Goal: Transaction & Acquisition: Book appointment/travel/reservation

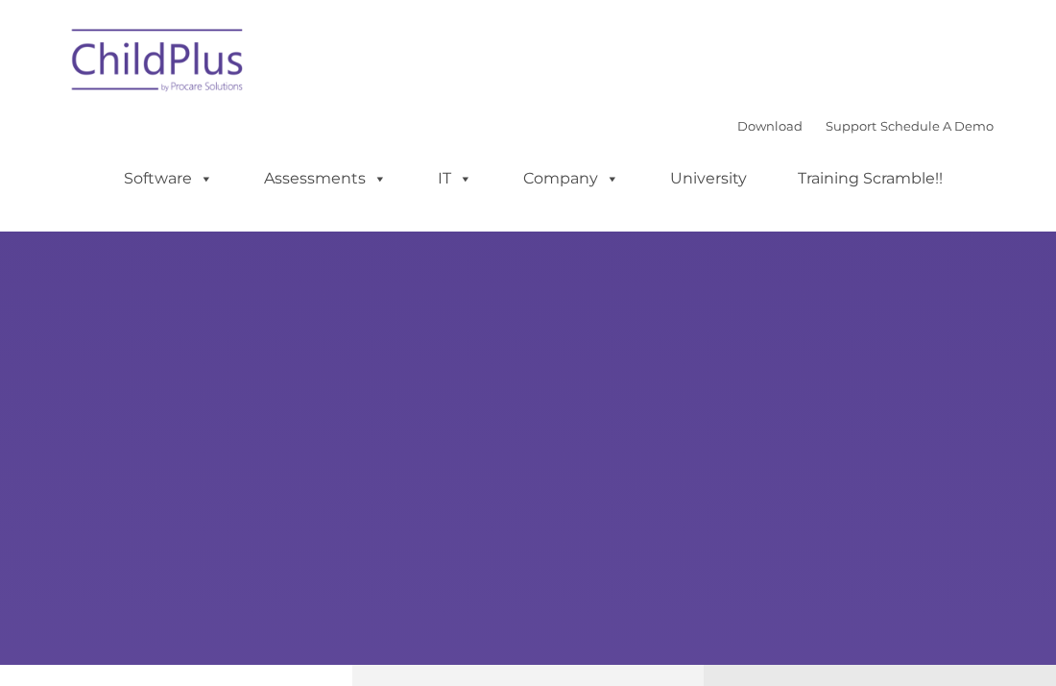
type input ""
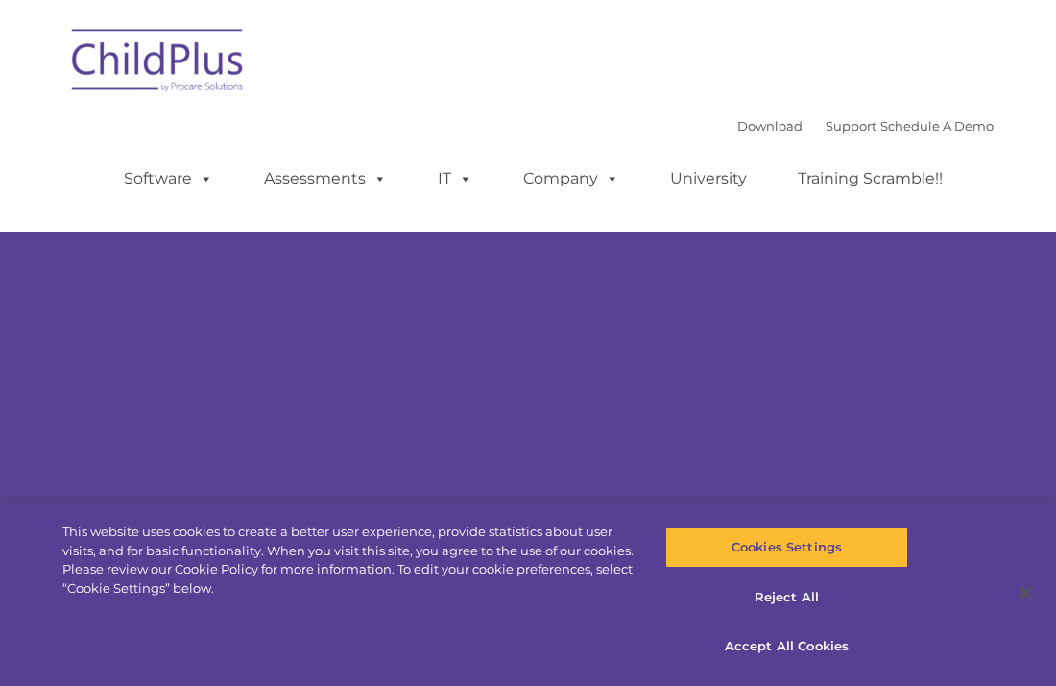
select select "MEDIUM"
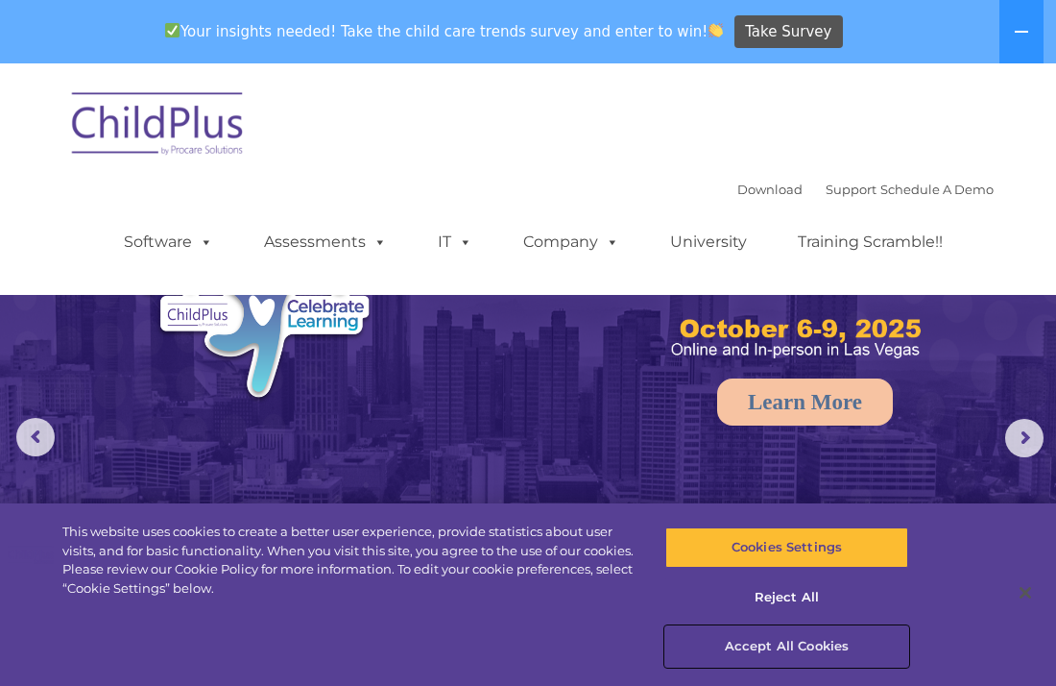
click at [806, 642] on button "Accept All Cookies" at bounding box center [786, 646] width 243 height 40
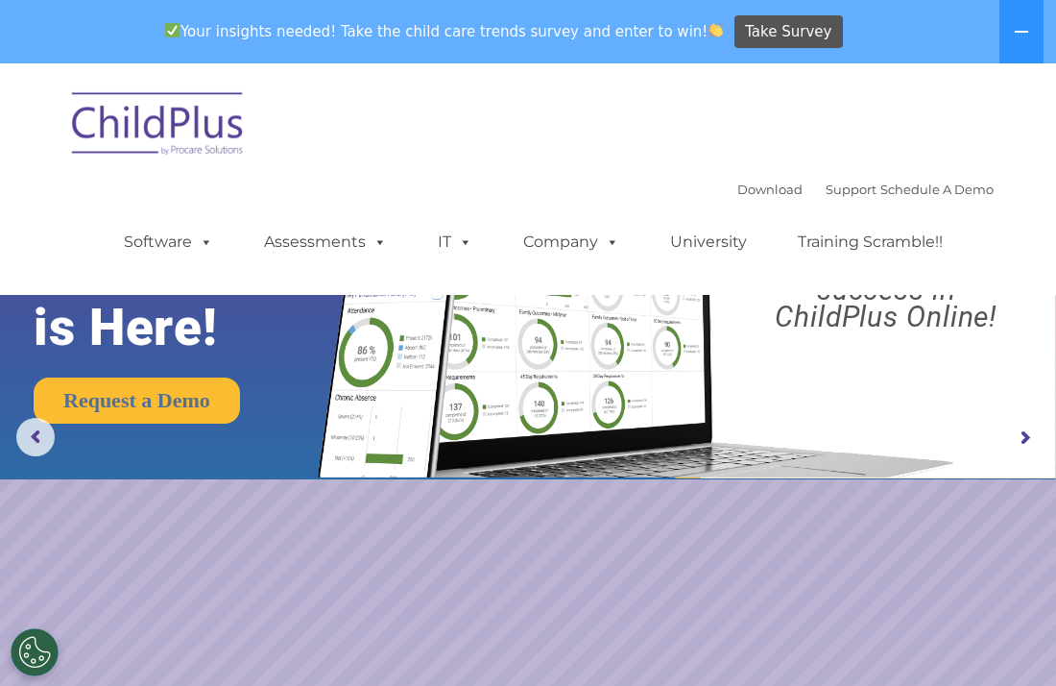
click at [1028, 430] on rs-arrow at bounding box center [1024, 438] width 38 height 38
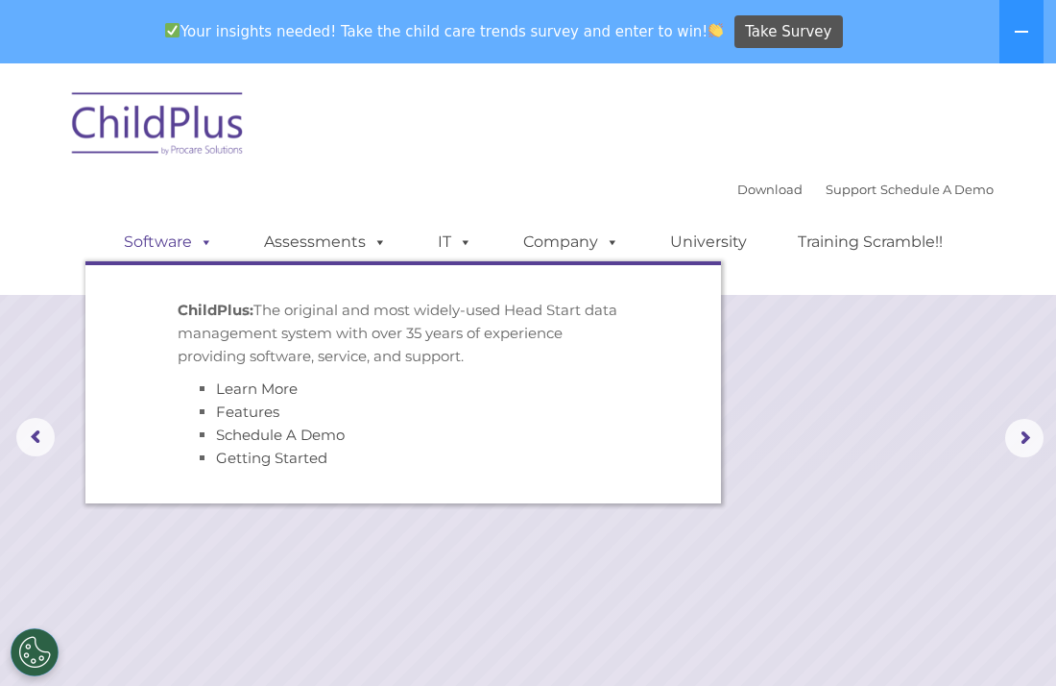
click at [192, 242] on span at bounding box center [202, 241] width 21 height 18
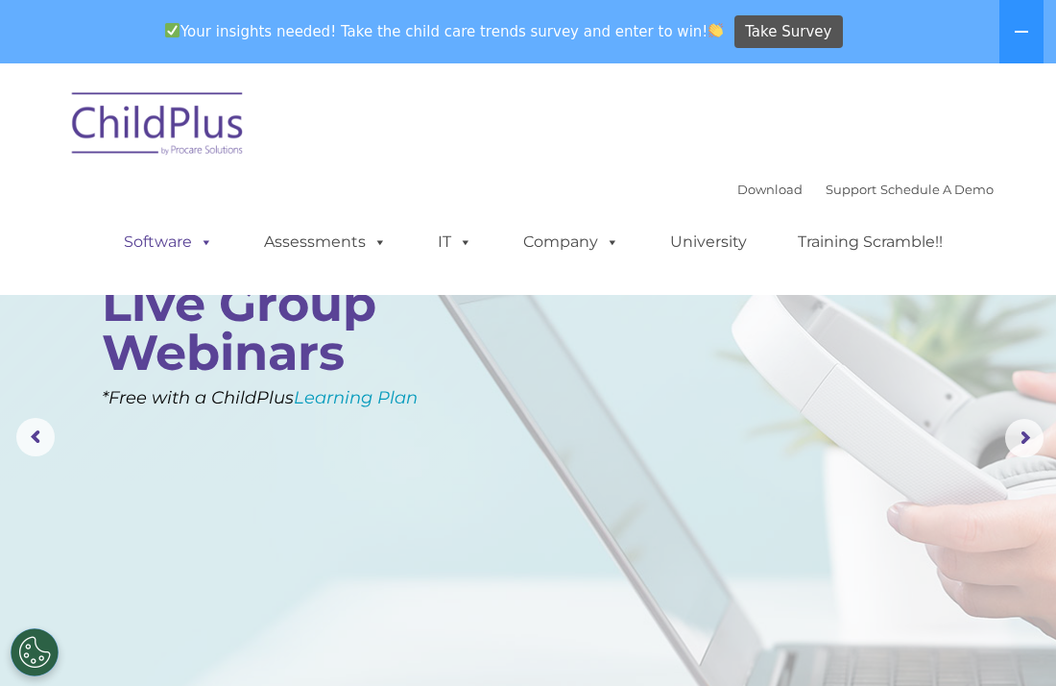
click at [192, 242] on span at bounding box center [202, 241] width 21 height 18
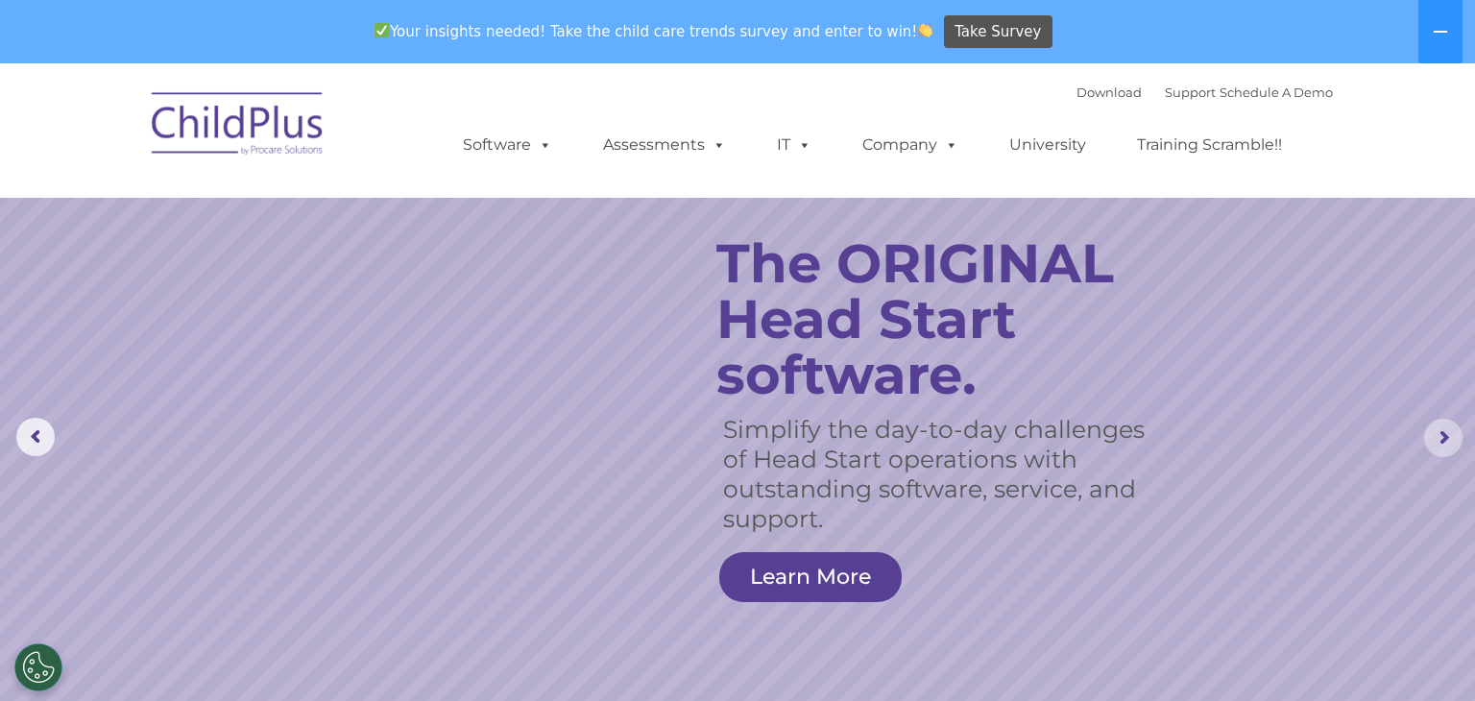
click at [1055, 438] on rs-arrow at bounding box center [1443, 438] width 38 height 38
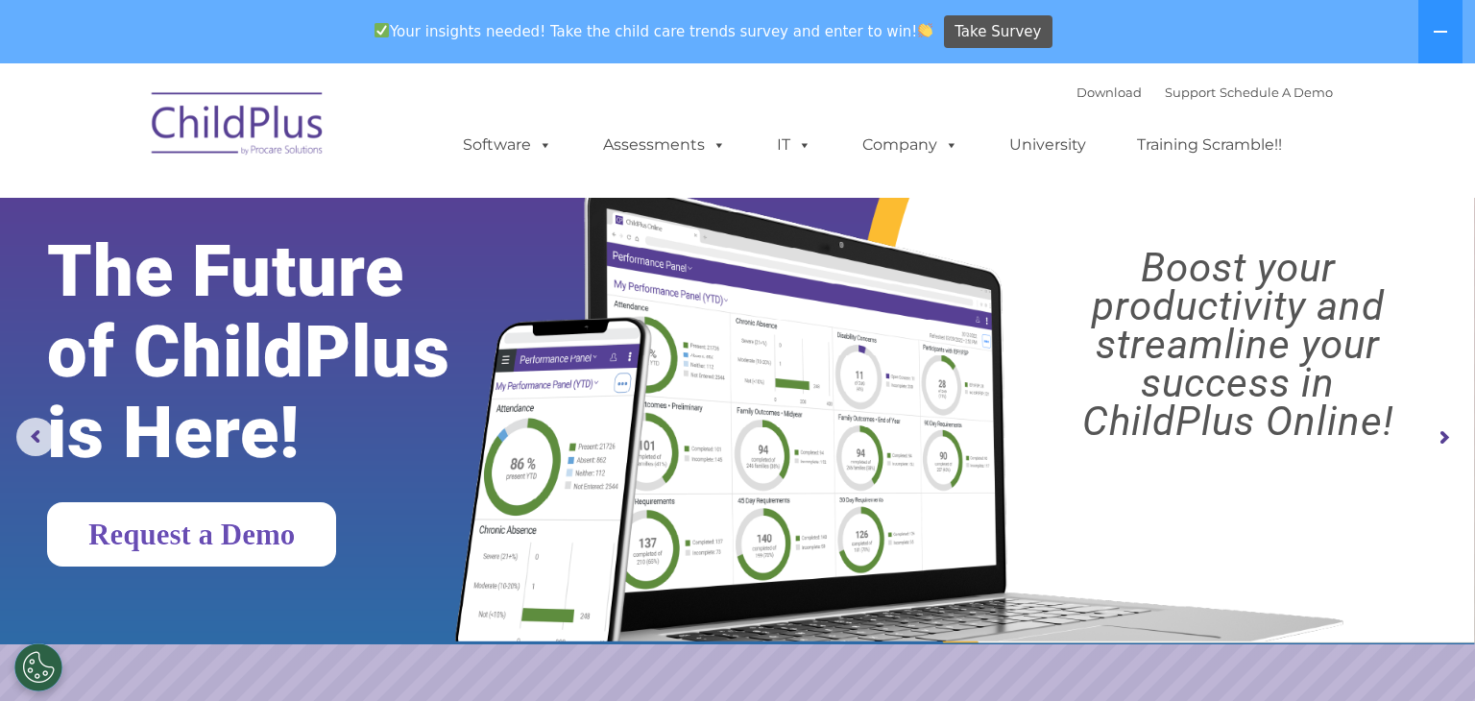
click at [170, 526] on link "Request a Demo" at bounding box center [191, 534] width 289 height 64
